Goal: Information Seeking & Learning: Learn about a topic

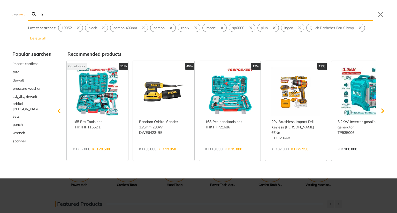
type input "kn"
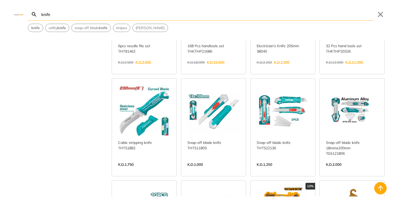
scroll to position [73, 0]
type input "knife"
click at [352, 170] on link "View more →" at bounding box center [352, 170] width 52 height 0
click at [209, 170] on link "View more →" at bounding box center [213, 170] width 52 height 0
click at [278, 170] on link "View more →" at bounding box center [282, 170] width 52 height 0
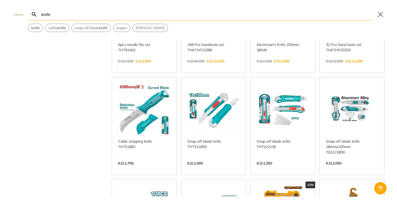
scroll to position [0, 0]
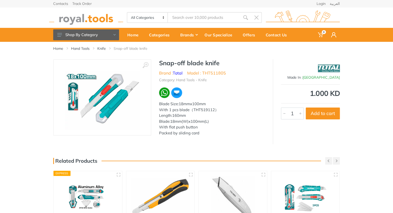
click at [238, 104] on div "Blade Size:18mmx100mm" at bounding box center [212, 104] width 106 height 6
click at [240, 113] on div "Length:160mm" at bounding box center [212, 116] width 106 height 6
